Goal: Task Accomplishment & Management: Manage account settings

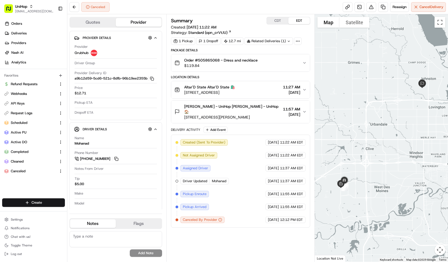
click at [148, 16] on div "Quotes Provider Provider Details Hidden ( 1 ) Provider Grubhub Driver Group Pro…" at bounding box center [116, 138] width 99 height 248
click at [26, 33] on span "Deliveries" at bounding box center [18, 33] width 15 height 5
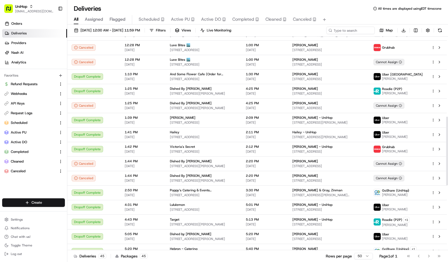
scroll to position [451, 0]
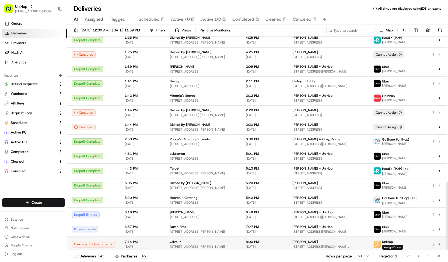
click at [177, 247] on span "[STREET_ADDRESS][PERSON_NAME]" at bounding box center [203, 247] width 67 height 4
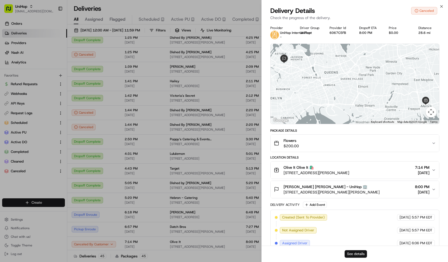
click at [351, 255] on button "See details" at bounding box center [355, 255] width 22 height 8
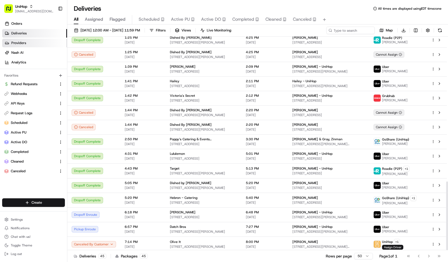
click at [58, 44] on link "Providers" at bounding box center [34, 43] width 65 height 9
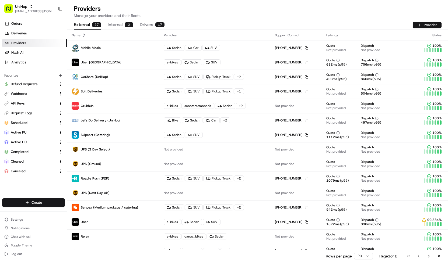
click at [417, 25] on button "Provider" at bounding box center [427, 25] width 29 height 6
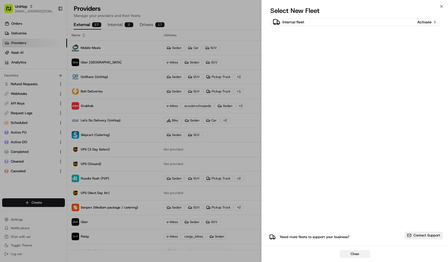
click at [351, 256] on button "Close" at bounding box center [355, 255] width 30 height 8
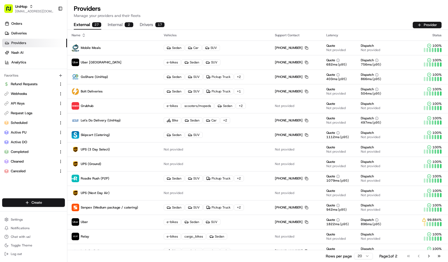
click at [123, 24] on button "Internal 2" at bounding box center [121, 24] width 26 height 9
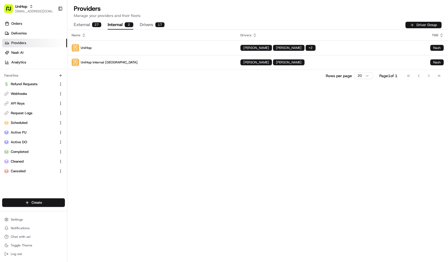
click at [422, 25] on button "Driver Group" at bounding box center [423, 25] width 36 height 6
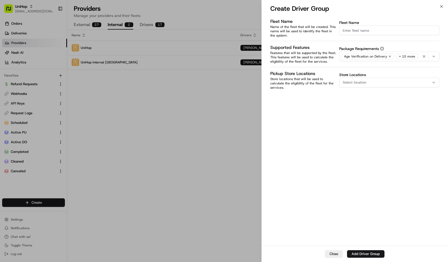
click at [358, 31] on input "Fleet Name" at bounding box center [389, 31] width 100 height 10
type input "DoorDash LOF"
click at [434, 58] on icon "button" at bounding box center [433, 56] width 4 height 4
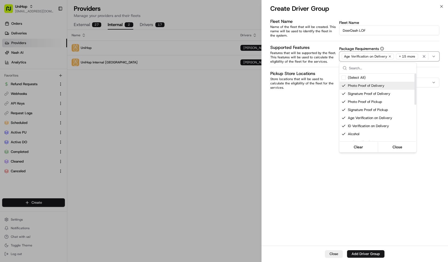
click at [426, 101] on div at bounding box center [224, 131] width 448 height 262
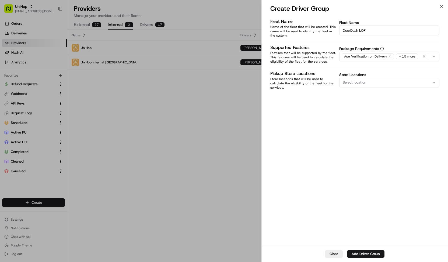
click at [383, 84] on button "Select location" at bounding box center [389, 83] width 100 height 10
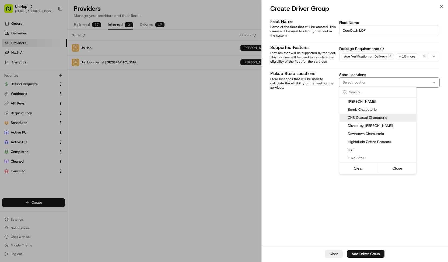
click at [421, 116] on div at bounding box center [224, 131] width 448 height 262
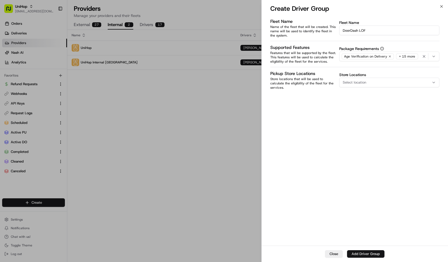
click at [381, 253] on button "Add Driver Group" at bounding box center [365, 255] width 37 height 8
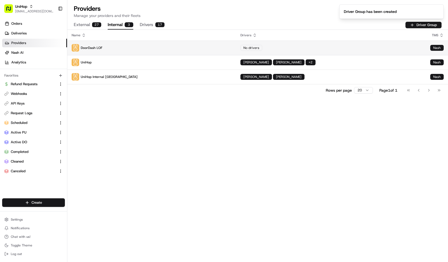
click at [214, 44] on p "DoorDash LOF" at bounding box center [152, 48] width 160 height 8
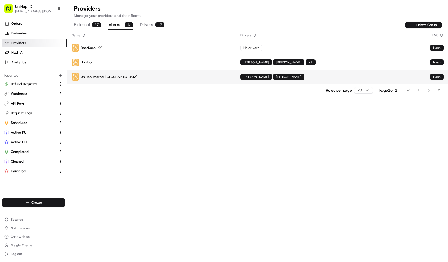
click at [237, 70] on td "[PERSON_NAME] [PERSON_NAME]" at bounding box center [331, 77] width 190 height 15
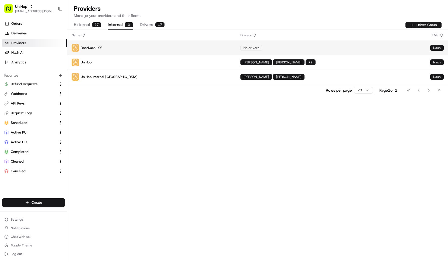
click at [208, 43] on td "DoorDash LOF" at bounding box center [151, 48] width 169 height 15
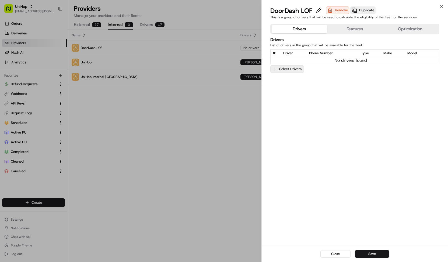
click at [297, 70] on button "Select Drivers" at bounding box center [287, 69] width 34 height 8
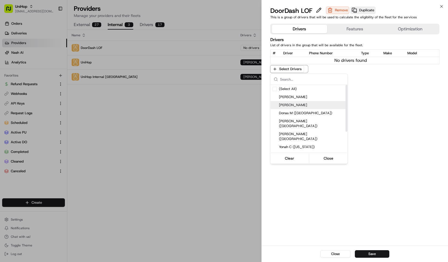
scroll to position [30, 0]
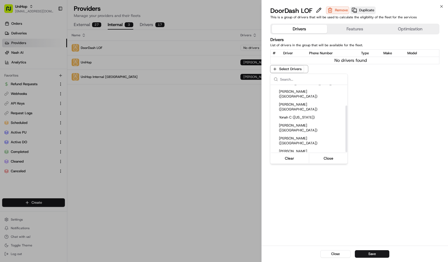
click at [293, 157] on span "Null Null" at bounding box center [312, 159] width 66 height 5
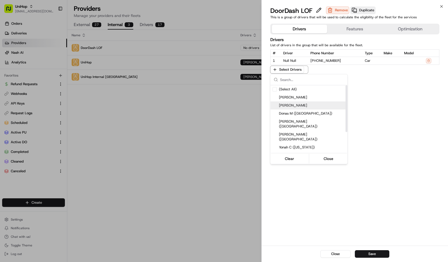
click at [291, 107] on span "[PERSON_NAME]" at bounding box center [312, 105] width 66 height 5
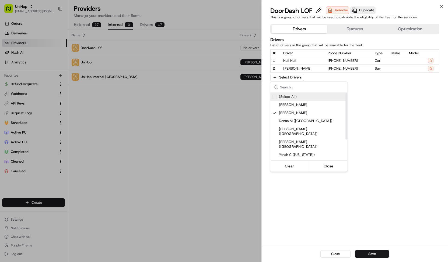
click at [408, 102] on div at bounding box center [224, 131] width 448 height 262
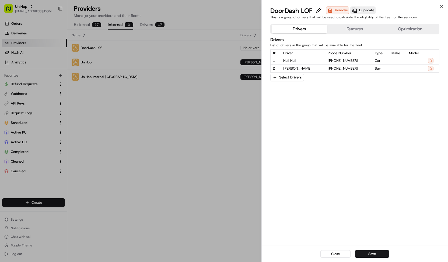
click at [361, 29] on button "Features" at bounding box center [354, 29] width 55 height 9
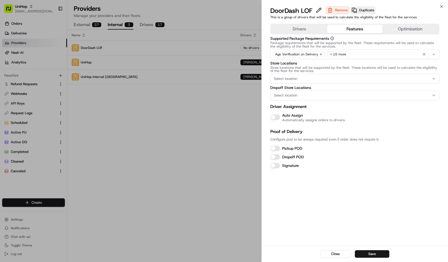
click at [273, 155] on button "Dropoff POD" at bounding box center [275, 156] width 10 height 5
click at [376, 254] on button "Save" at bounding box center [372, 255] width 34 height 8
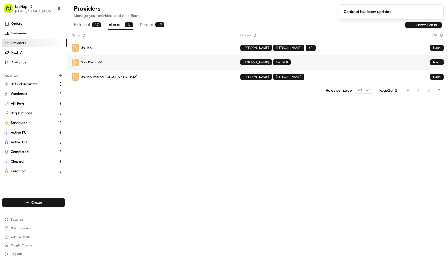
click at [206, 61] on p "DoorDash LOF" at bounding box center [152, 63] width 160 height 8
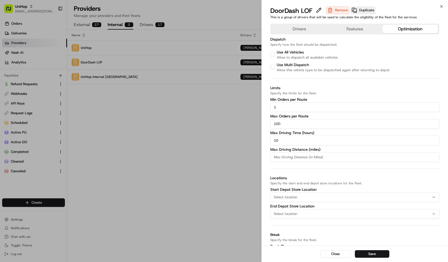
click at [417, 31] on button "Optimization" at bounding box center [409, 29] width 55 height 9
drag, startPoint x: 292, startPoint y: 126, endPoint x: 254, endPoint y: 128, distance: 38.3
click at [254, 128] on body "UniHop [EMAIL_ADDRESS][DOMAIN_NAME] Toggle Sidebar Orders Deliveries Providers …" at bounding box center [224, 131] width 448 height 262
type input "1"
click at [281, 143] on input "10" at bounding box center [354, 141] width 169 height 10
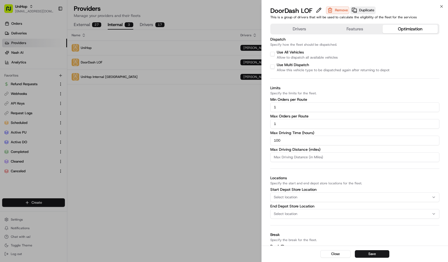
type input "100"
click at [267, 150] on div "Drivers Features Optimization Dispatch Specify how the fleet should be dispatch…" at bounding box center [355, 158] width 186 height 273
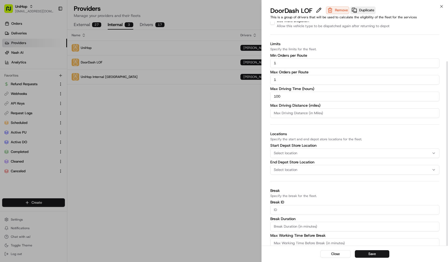
scroll to position [48, 0]
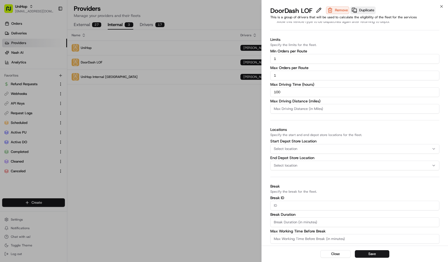
click at [308, 150] on div "Select location" at bounding box center [355, 149] width 166 height 5
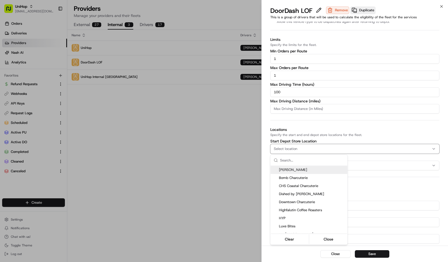
click at [322, 134] on div at bounding box center [224, 131] width 448 height 262
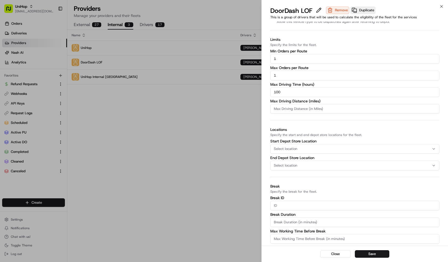
type input "100"
type input "10"
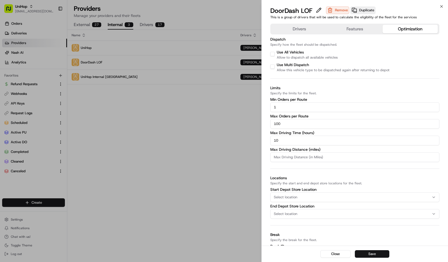
click at [368, 252] on button "Save" at bounding box center [372, 255] width 34 height 8
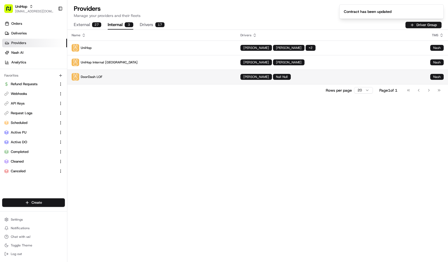
click at [210, 77] on p "DoorDash LOF" at bounding box center [152, 77] width 160 height 8
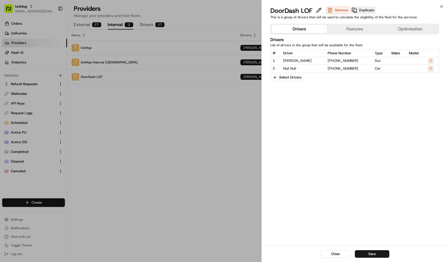
click at [360, 29] on button "Features" at bounding box center [354, 29] width 55 height 9
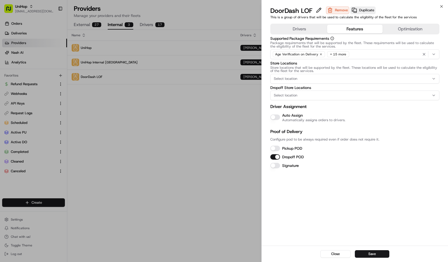
click at [403, 27] on button "Optimization" at bounding box center [409, 29] width 55 height 9
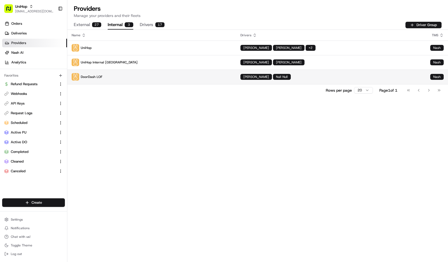
click at [147, 78] on p "DoorDash LOF" at bounding box center [152, 77] width 160 height 8
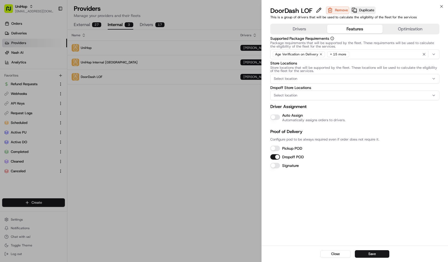
click at [348, 33] on button "Features" at bounding box center [354, 29] width 55 height 9
click at [400, 31] on button "Optimization" at bounding box center [409, 29] width 55 height 9
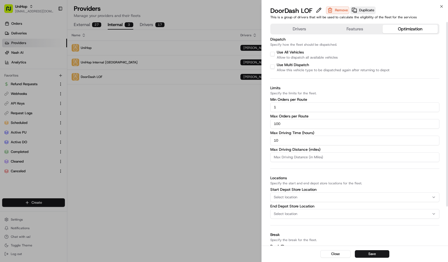
scroll to position [1, 0]
click at [286, 53] on label "Use All Vehicles" at bounding box center [290, 51] width 27 height 5
click at [274, 53] on button "Use All Vehicles" at bounding box center [272, 53] width 4 height 4
click at [286, 53] on label "Use All Vehicles" at bounding box center [290, 51] width 27 height 5
click at [274, 53] on button "Use All Vehicles" at bounding box center [272, 53] width 4 height 4
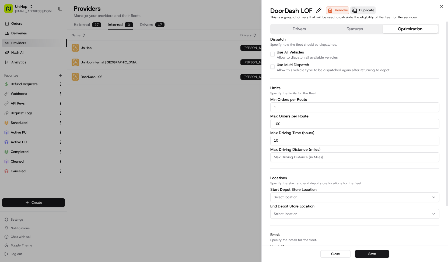
scroll to position [1, 0]
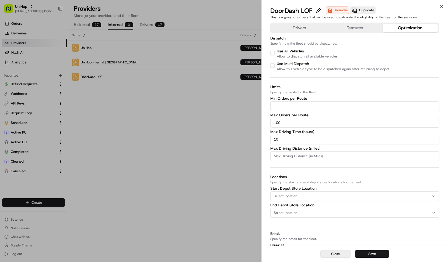
click at [333, 253] on button "Close" at bounding box center [335, 255] width 30 height 8
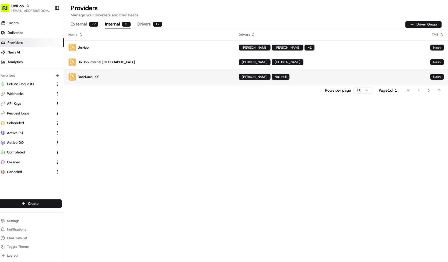
scroll to position [0, 0]
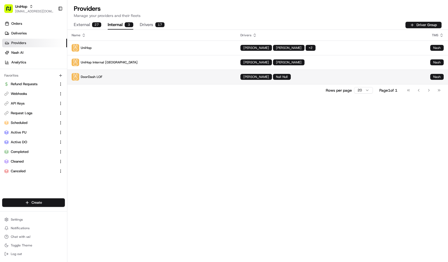
click at [420, 77] on div "[PERSON_NAME] Null Null" at bounding box center [330, 77] width 181 height 6
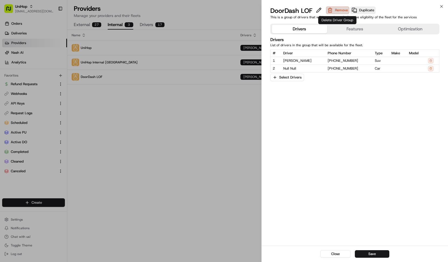
click at [337, 7] on button "Remove" at bounding box center [337, 10] width 23 height 8
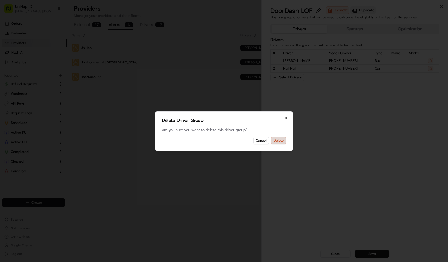
click at [280, 142] on button "Delete" at bounding box center [278, 141] width 15 height 8
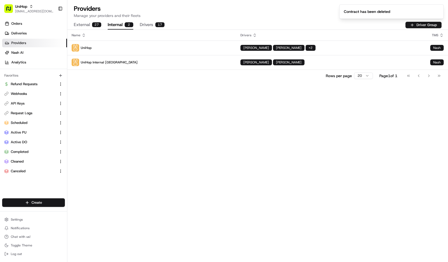
click at [87, 26] on button "External 27" at bounding box center [87, 24] width 27 height 9
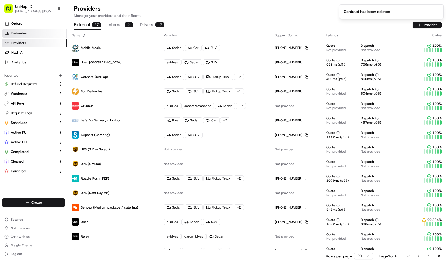
click at [43, 33] on link "Deliveries" at bounding box center [34, 33] width 65 height 9
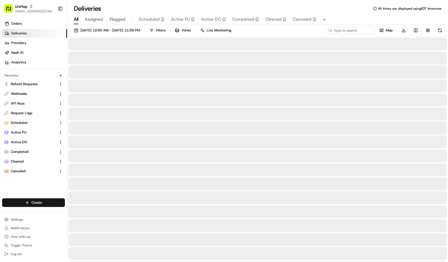
click at [156, 20] on span "Scheduled" at bounding box center [149, 19] width 21 height 6
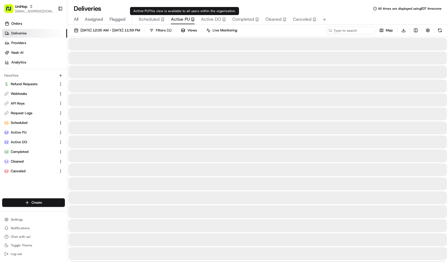
click at [176, 21] on span "Active PU" at bounding box center [180, 19] width 19 height 6
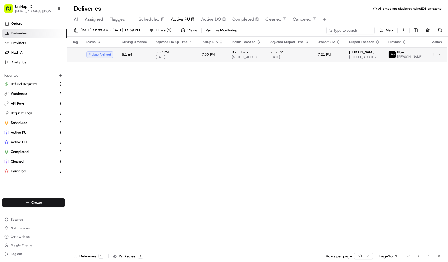
click at [208, 54] on span "7:00 PM" at bounding box center [208, 54] width 13 height 4
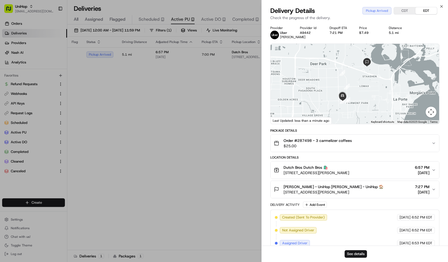
click at [302, 149] on span "$25.00" at bounding box center [317, 145] width 68 height 5
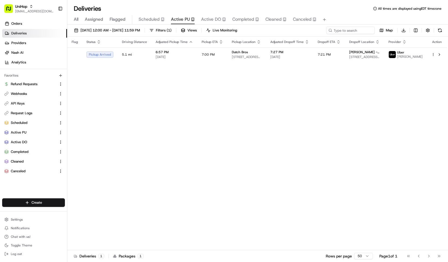
click at [217, 24] on button "Active DO" at bounding box center [213, 19] width 25 height 9
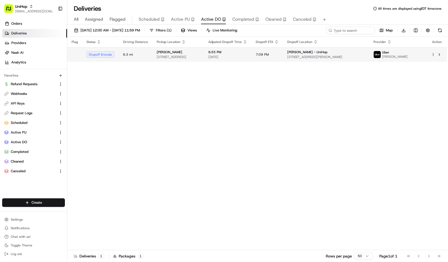
click at [188, 59] on span "[STREET_ADDRESS]" at bounding box center [178, 57] width 43 height 4
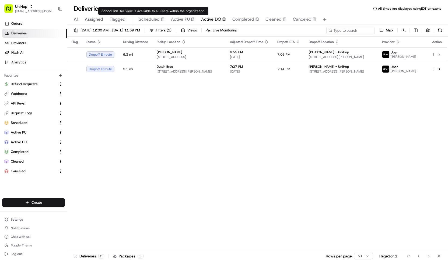
click at [148, 19] on span "Scheduled" at bounding box center [149, 19] width 21 height 6
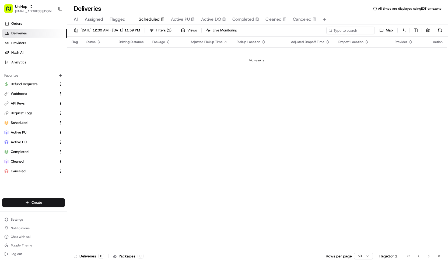
click at [171, 20] on span "Active PU" at bounding box center [180, 19] width 19 height 6
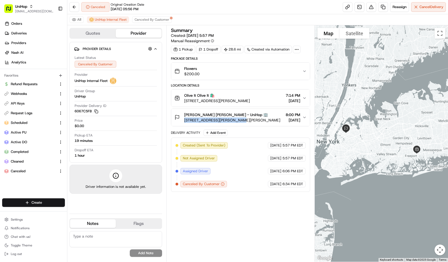
drag, startPoint x: 182, startPoint y: 119, endPoint x: 235, endPoint y: 121, distance: 53.0
click at [235, 121] on div "[PERSON_NAME] [PERSON_NAME] - UniHop 🏢 [STREET_ADDRESS][PERSON_NAME][PERSON_NAM…" at bounding box center [227, 117] width 106 height 11
copy span "[STREET_ADDRESS][PERSON_NAME]"
drag, startPoint x: 182, startPoint y: 99, endPoint x: 209, endPoint y: 99, distance: 26.9
click at [209, 99] on div "Olive It Olive It 🛍️ [STREET_ADDRESS][PERSON_NAME]" at bounding box center [211, 98] width 75 height 11
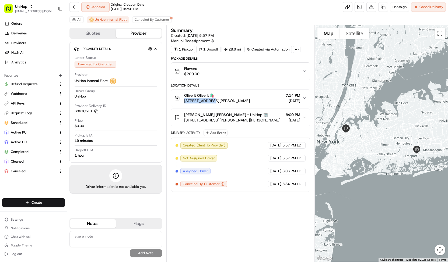
copy span "[STREET_ADDRESS][PERSON_NAME]"
drag, startPoint x: 181, startPoint y: 114, endPoint x: 214, endPoint y: 114, distance: 32.8
click at [214, 114] on div "Carolina Gregory Carolina Gregory - UniHop 🏢 49-15 Skillman Ave, Woodside, NY 1…" at bounding box center [227, 117] width 106 height 11
copy span "[PERSON_NAME]"
click at [231, 119] on span "[STREET_ADDRESS][PERSON_NAME][PERSON_NAME]" at bounding box center [232, 120] width 96 height 5
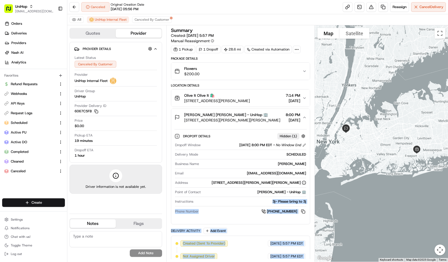
drag, startPoint x: 271, startPoint y: 202, endPoint x: 311, endPoint y: 199, distance: 39.6
click at [311, 199] on div "Summary Created: Aug 17 2025 5:57 PM Manual Reassignment 1 Pickup 1 Dropoff 28.…" at bounding box center [240, 143] width 148 height 237
copy div "3j- Please bring to 3j Phone Number +1 786 746 7086 Delivery Activity Add Event…"
click at [383, 4] on link at bounding box center [383, 7] width 10 height 10
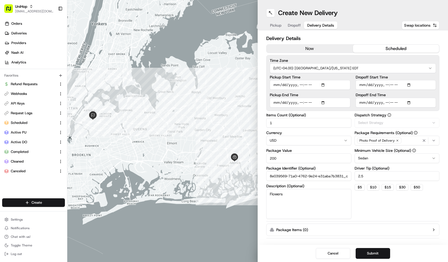
click at [314, 26] on span "Delivery Details" at bounding box center [320, 25] width 27 height 5
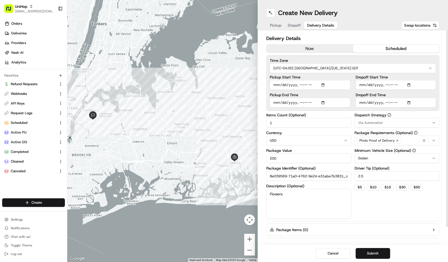
click at [380, 121] on span "Via Automation" at bounding box center [370, 123] width 25 height 5
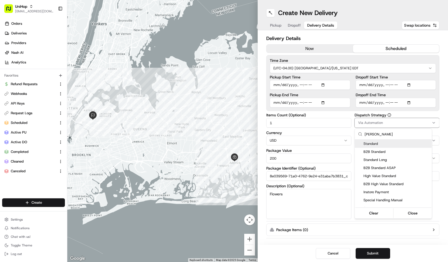
type input "stand"
